Goal: Task Accomplishment & Management: Manage account settings

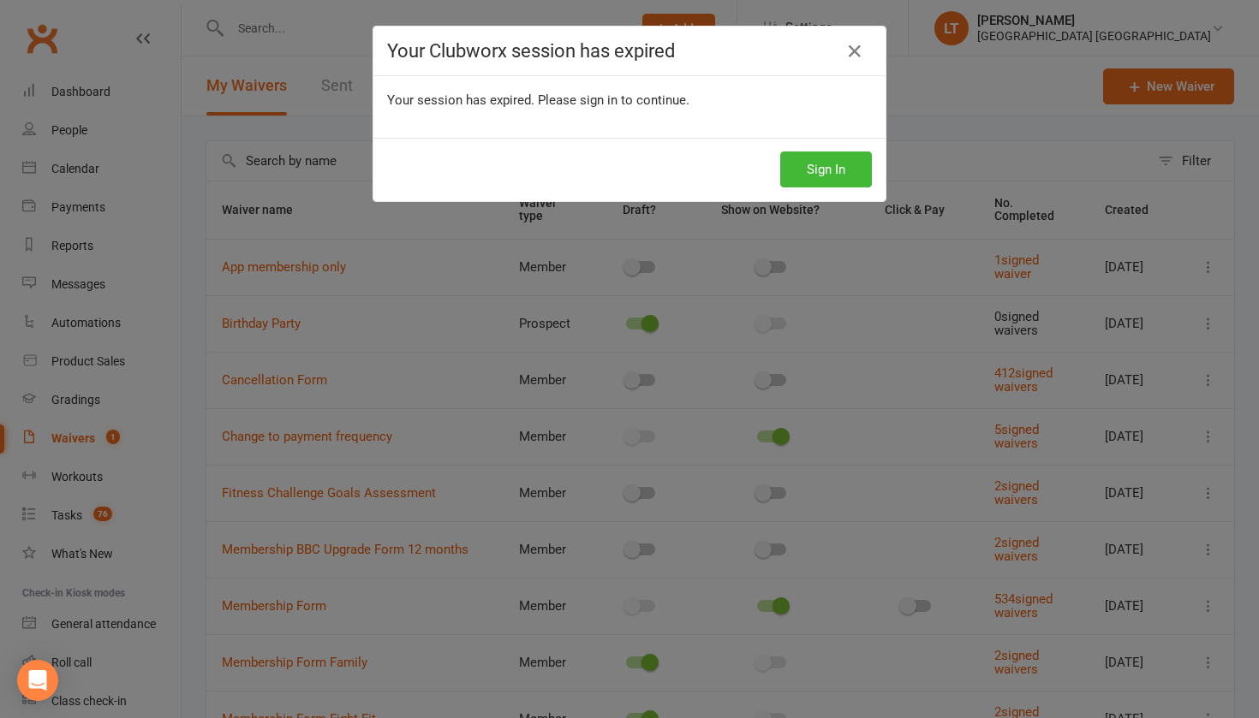
select select "50"
click at [818, 176] on button "Sign In" at bounding box center [826, 170] width 92 height 36
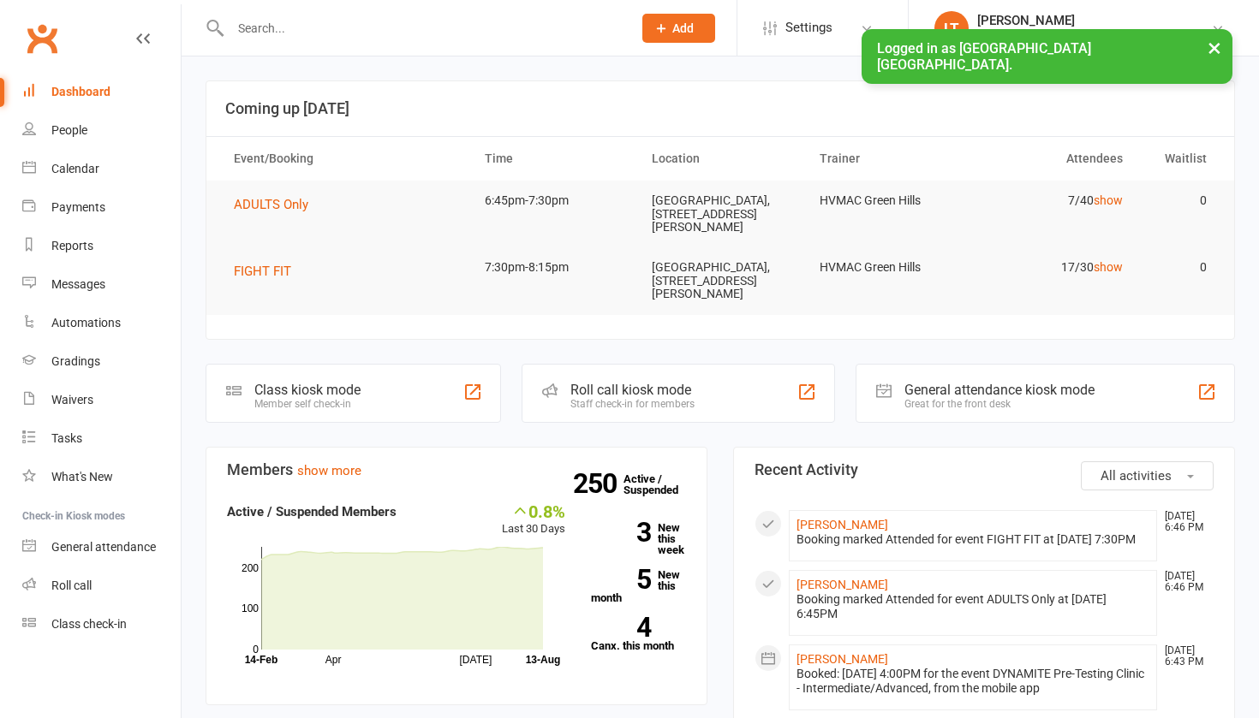
click at [1212, 50] on button "×" at bounding box center [1214, 47] width 31 height 37
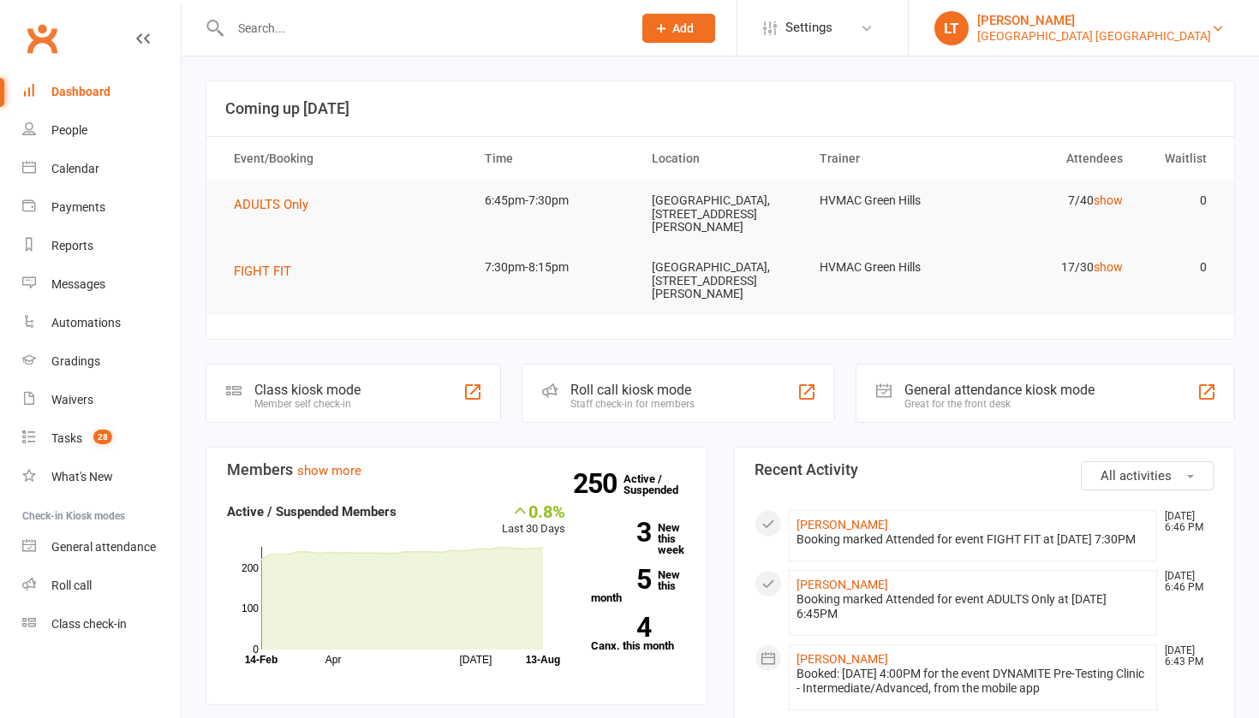
click at [1212, 44] on link "LT Lesley Talbut Hunter Valley Martial Arts Centre Green Hills" at bounding box center [1083, 28] width 299 height 34
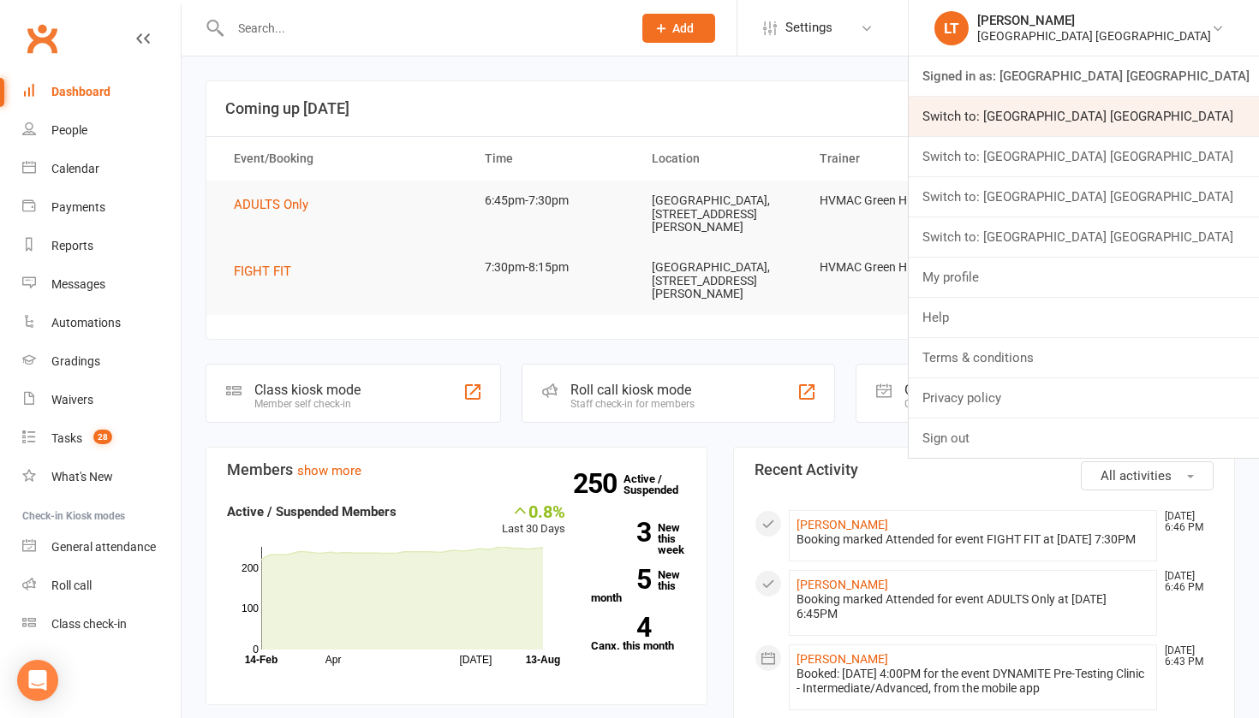
click at [1198, 126] on link "Switch to: Hunter Valley Martial Arts Centre Morisset" at bounding box center [1084, 116] width 350 height 39
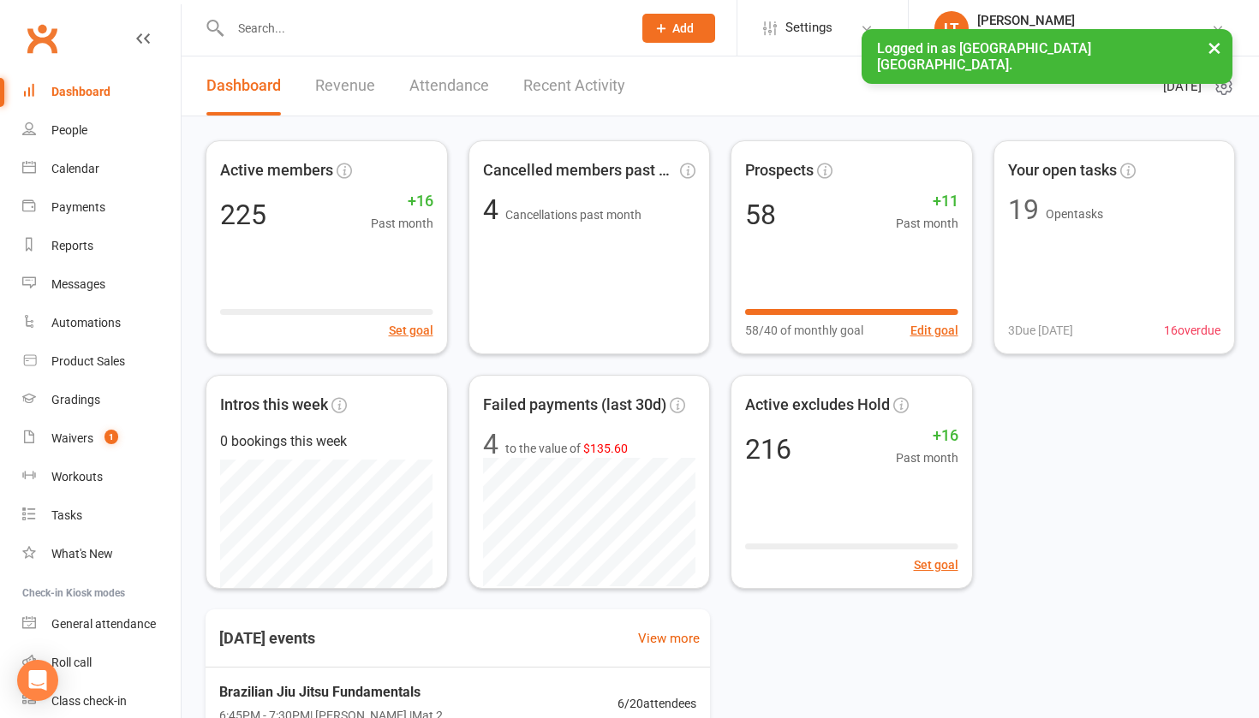
click at [253, 36] on input "text" at bounding box center [422, 28] width 395 height 24
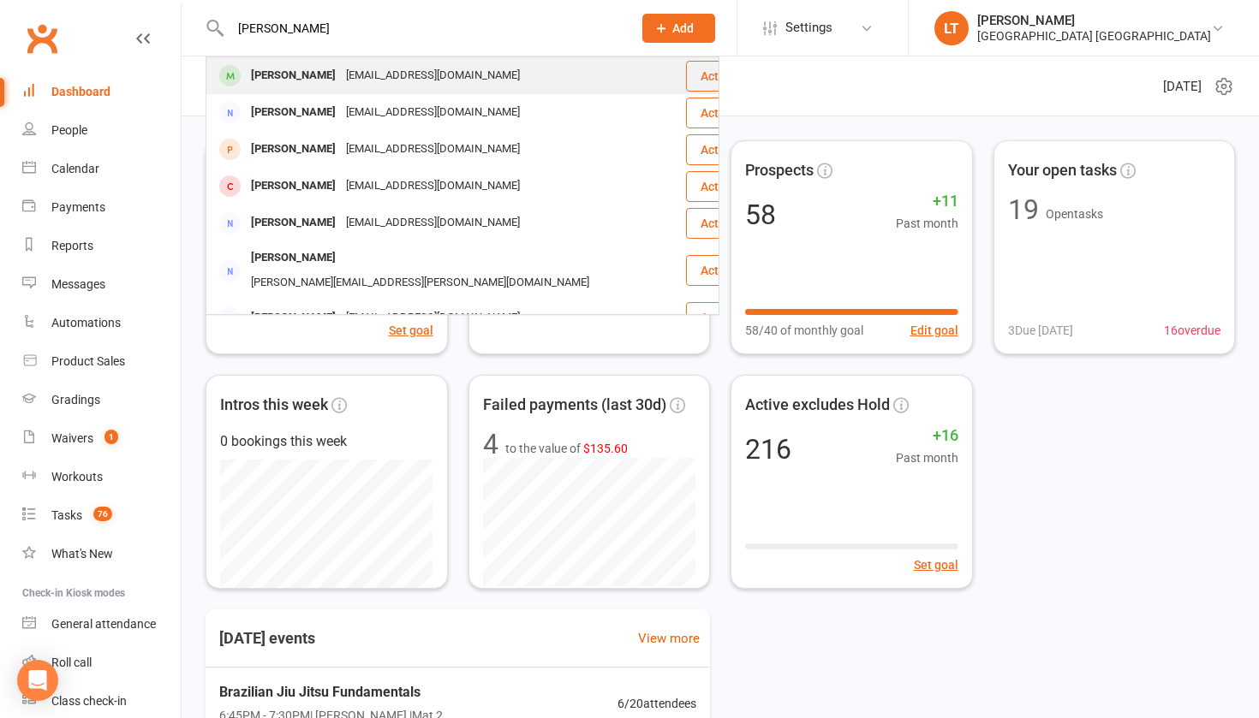
type input "[PERSON_NAME]"
click at [324, 80] on div "[PERSON_NAME]" at bounding box center [293, 75] width 95 height 25
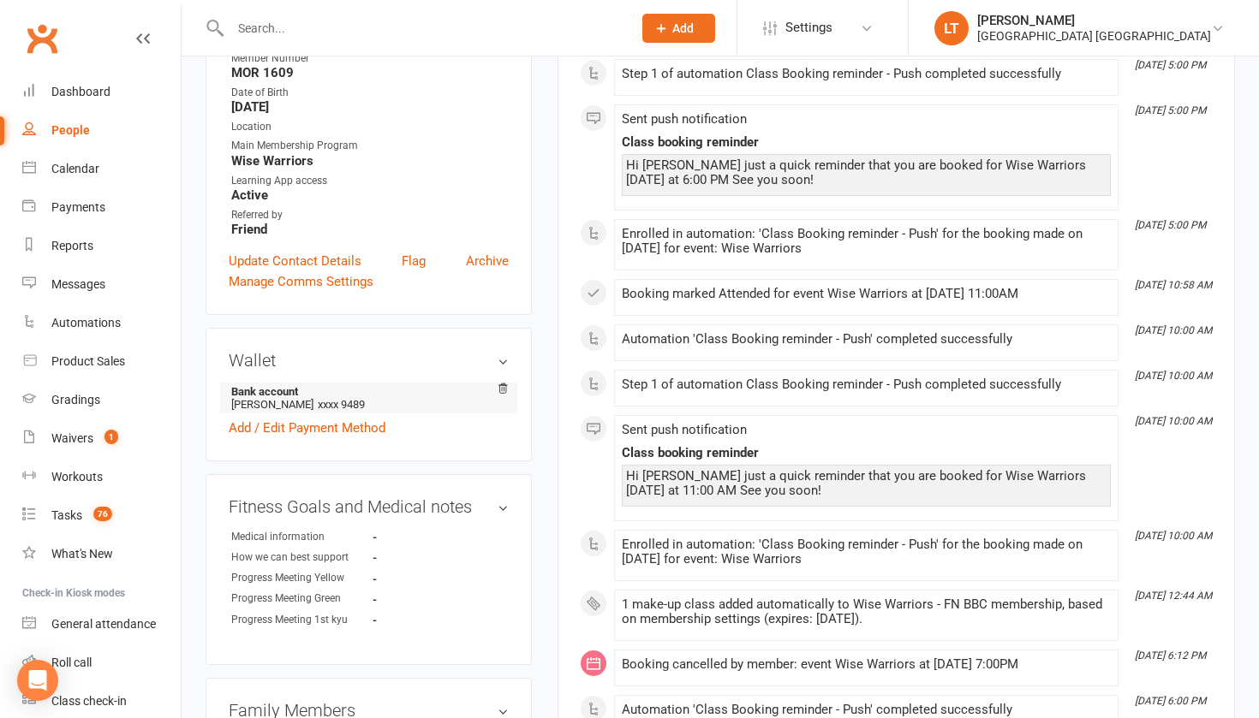
scroll to position [447, 0]
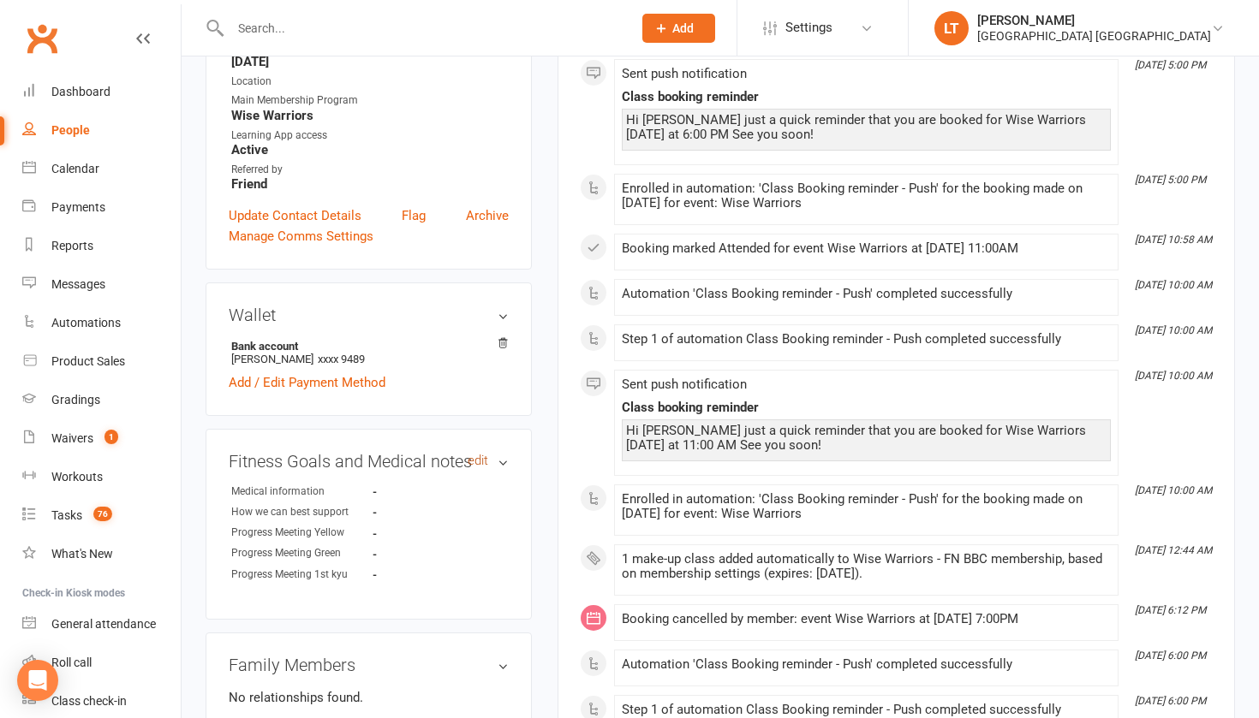
click at [486, 460] on link "edit" at bounding box center [478, 461] width 21 height 15
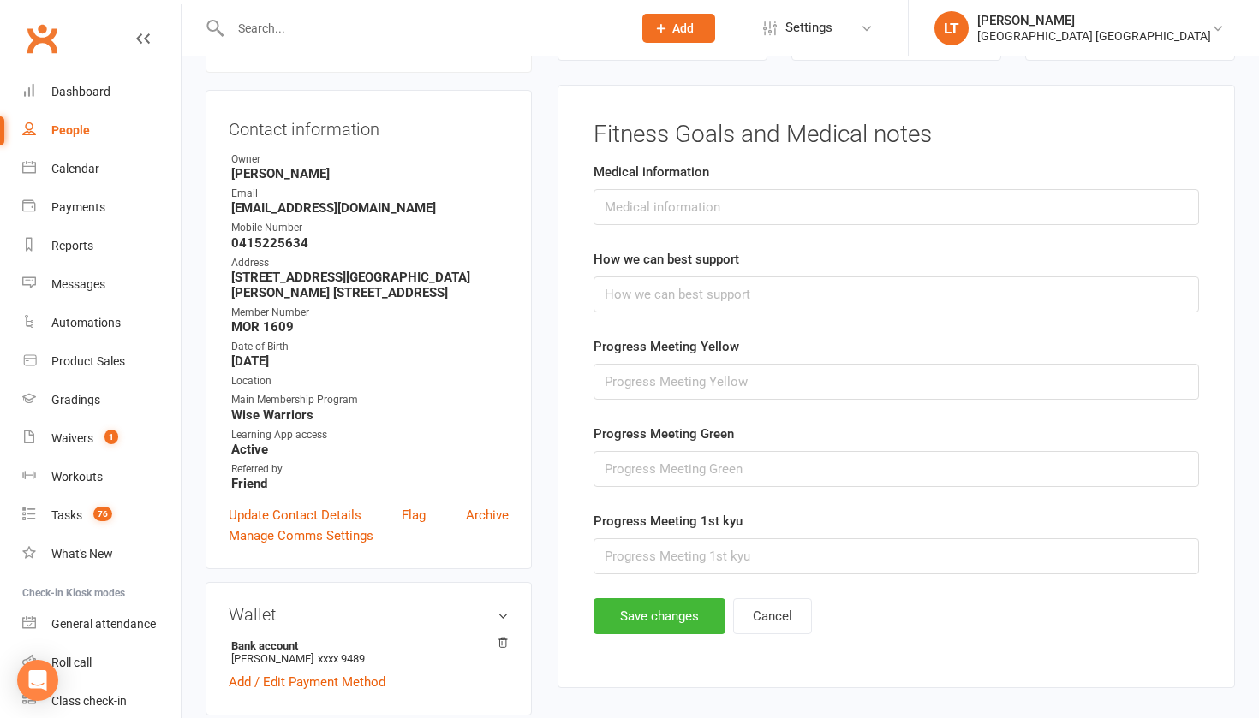
scroll to position [146, 0]
click at [739, 212] on input "text" at bounding box center [895, 209] width 605 height 36
type input "Blocked artery - pending surgery"
click at [717, 295] on input "text" at bounding box center [895, 296] width 605 height 36
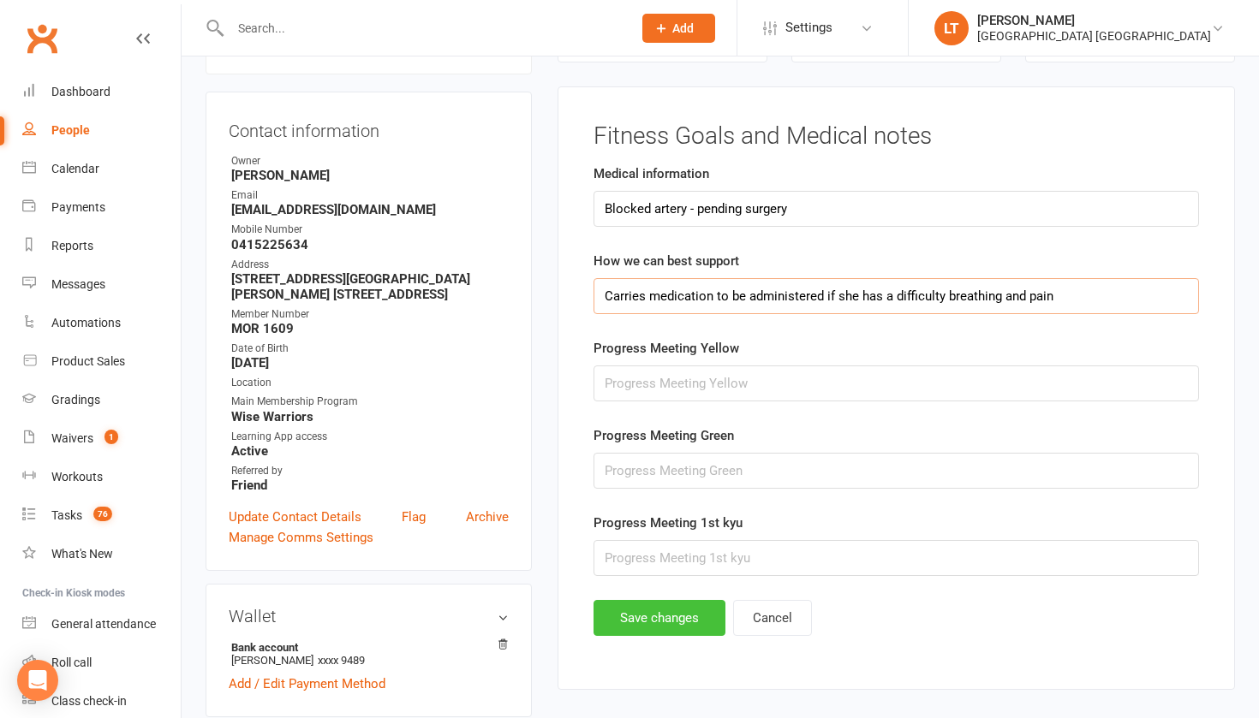
type input "Carries medication to be administered if she has a difficulty breathing and pain"
click at [667, 619] on button "Save changes" at bounding box center [659, 618] width 132 height 36
